Goal: Navigation & Orientation: Find specific page/section

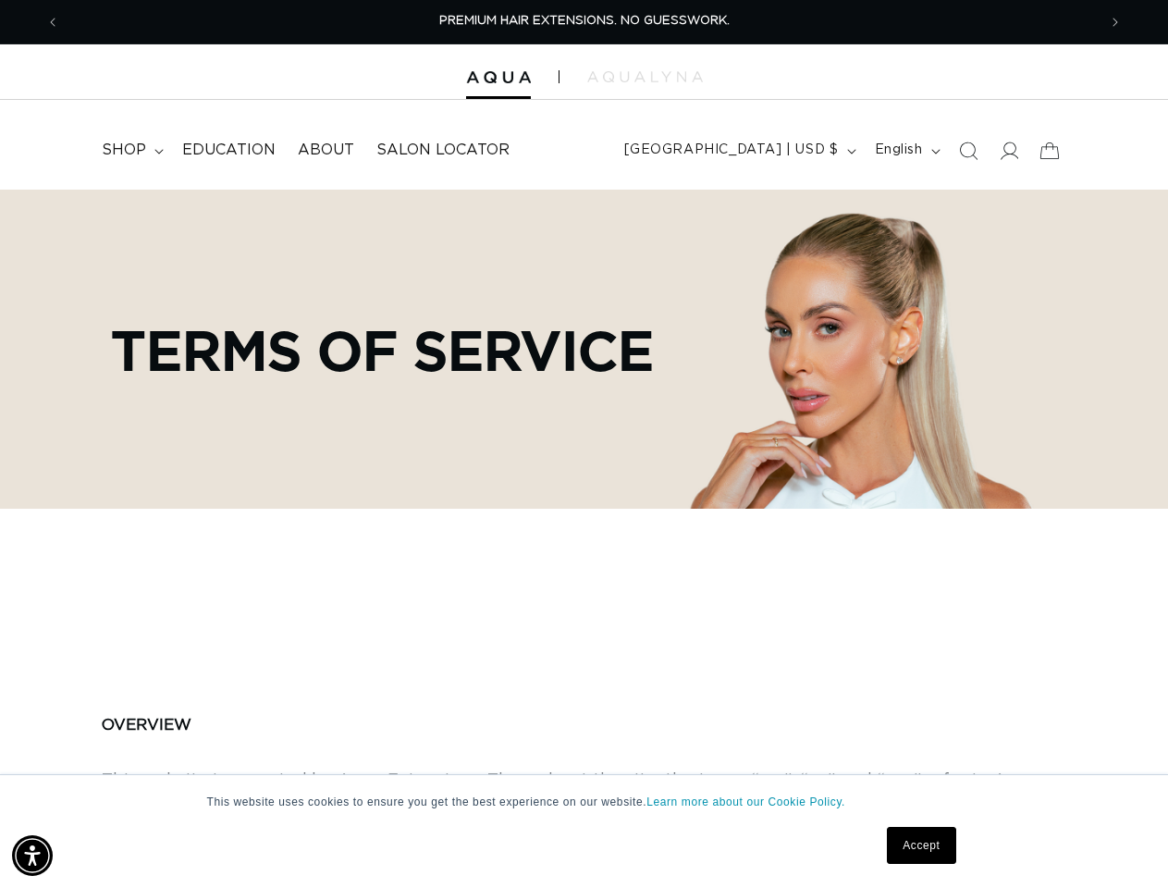
scroll to position [0, 2073]
click at [584, 444] on div "Terms of service" at bounding box center [584, 349] width 1150 height 319
click at [32, 855] on img "Accessibility Menu" at bounding box center [32, 855] width 41 height 41
